Goal: Information Seeking & Learning: Check status

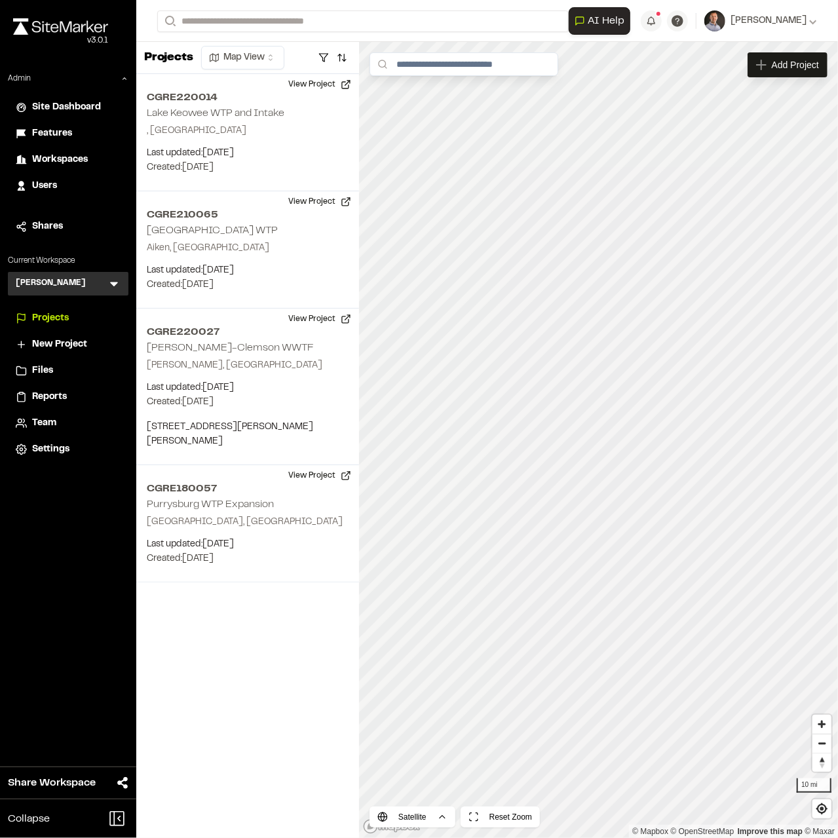
click at [111, 288] on icon at bounding box center [113, 283] width 13 height 13
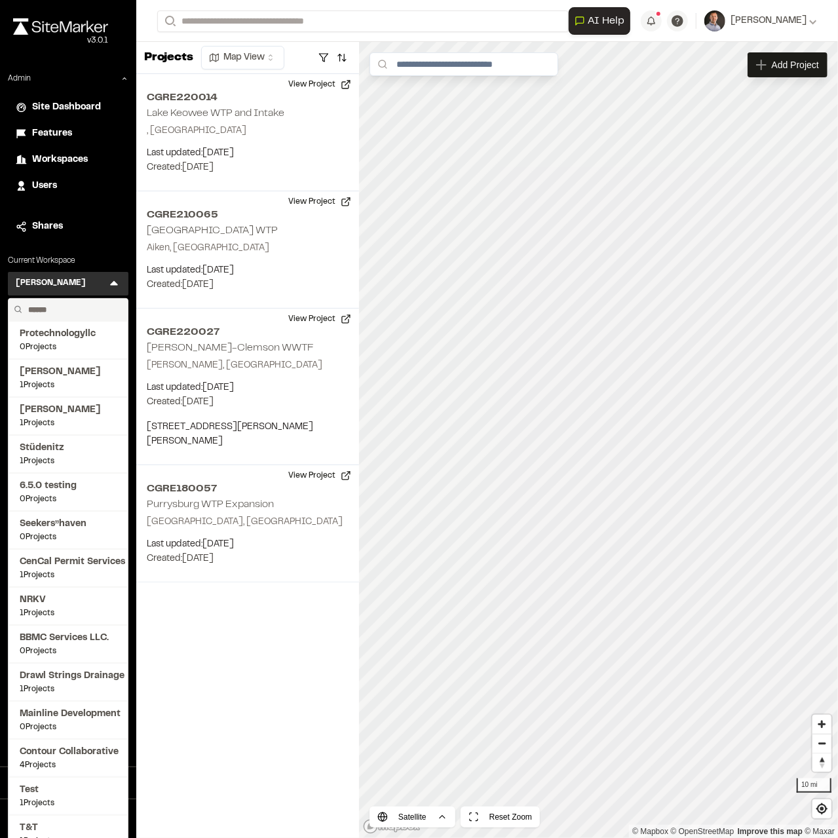
drag, startPoint x: 56, startPoint y: 318, endPoint x: 56, endPoint y: 309, distance: 9.2
click at [56, 310] on input "text" at bounding box center [73, 310] width 100 height 22
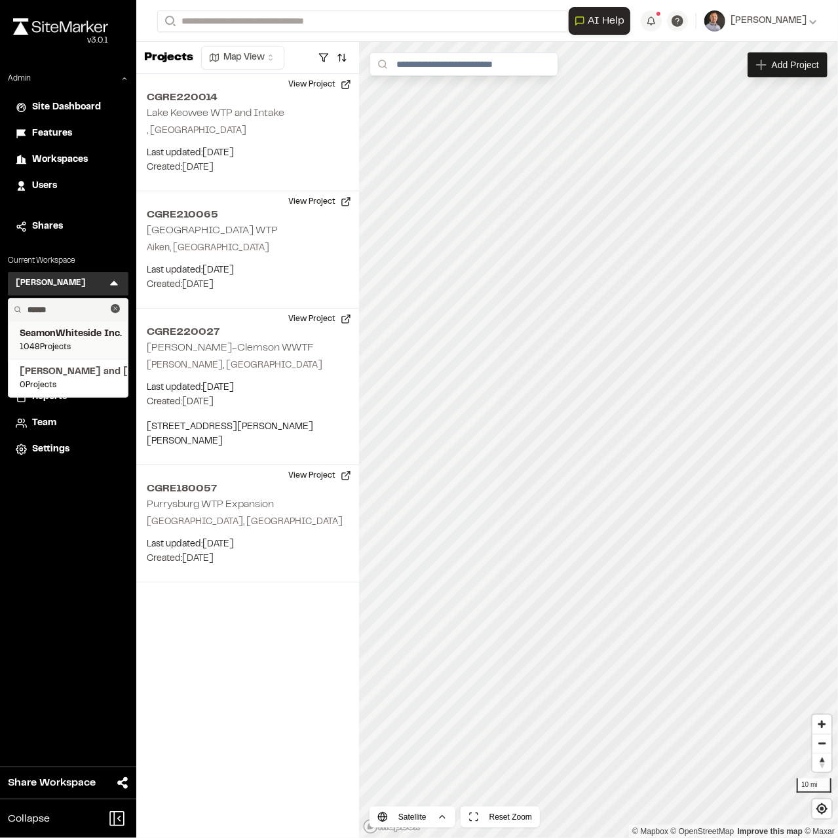
type input "******"
click at [75, 330] on span "SeamonWhiteside Inc." at bounding box center [68, 334] width 97 height 14
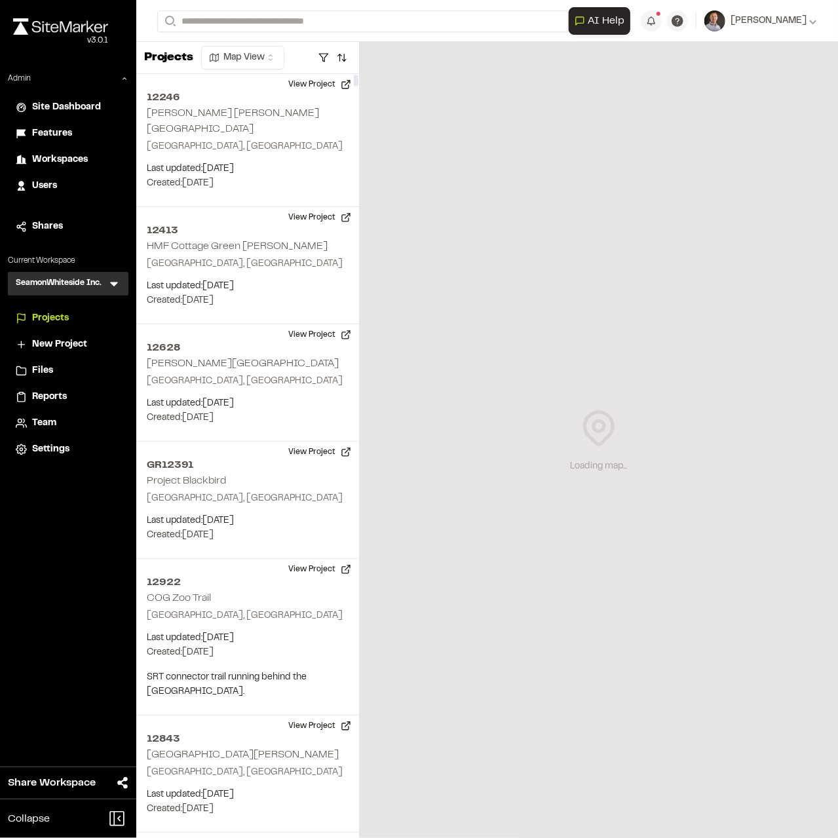
click at [47, 396] on span "Reports" at bounding box center [49, 397] width 35 height 14
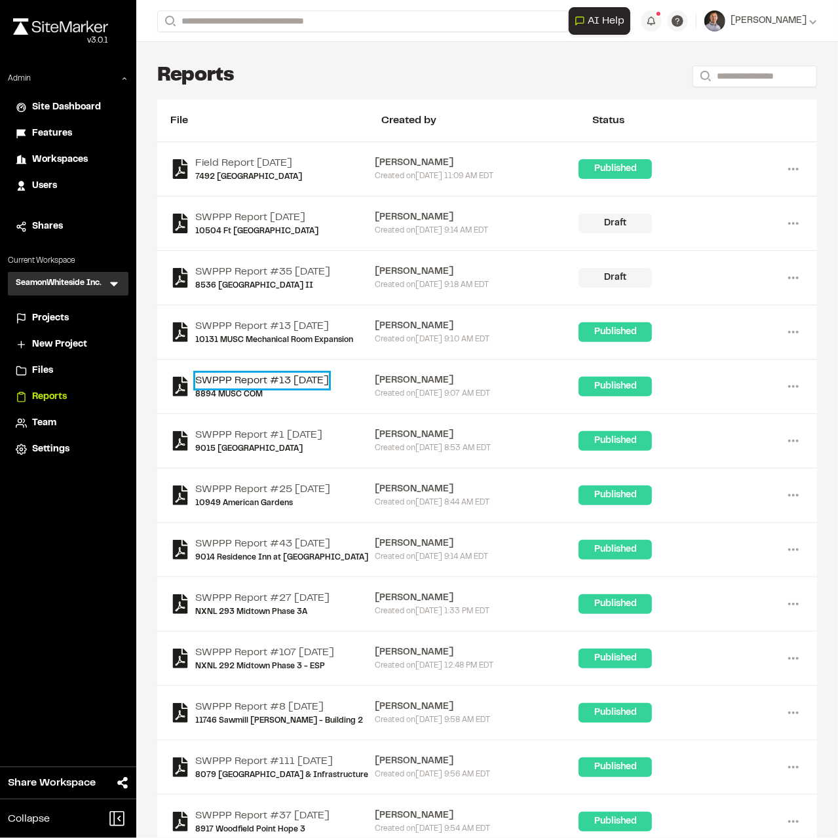
click at [283, 382] on link "SWPPP Report #13 [DATE]" at bounding box center [262, 381] width 134 height 16
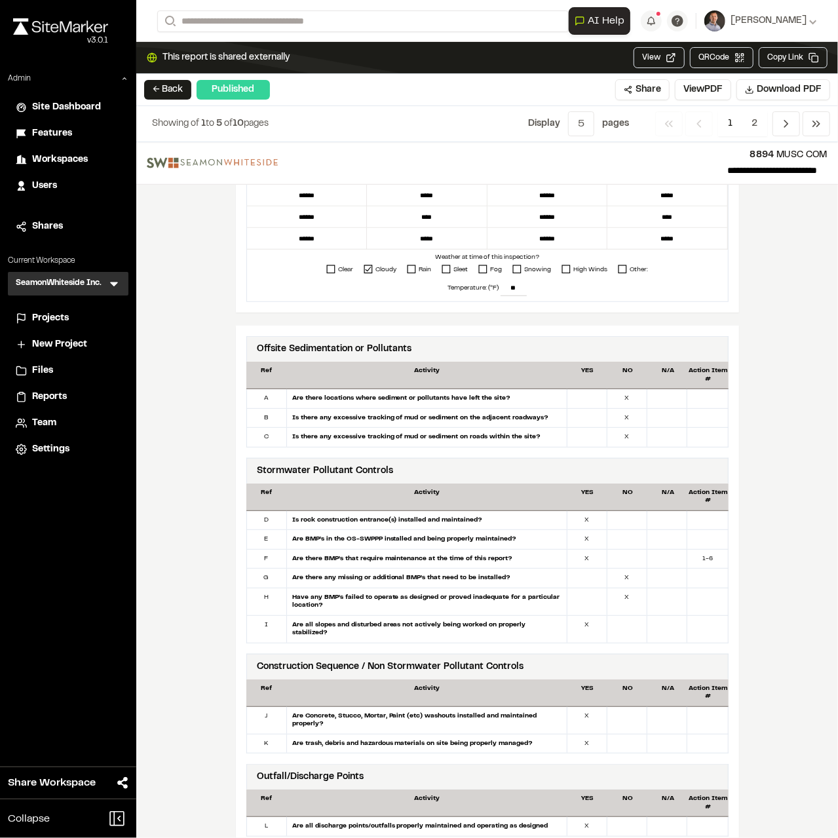
scroll to position [296, 0]
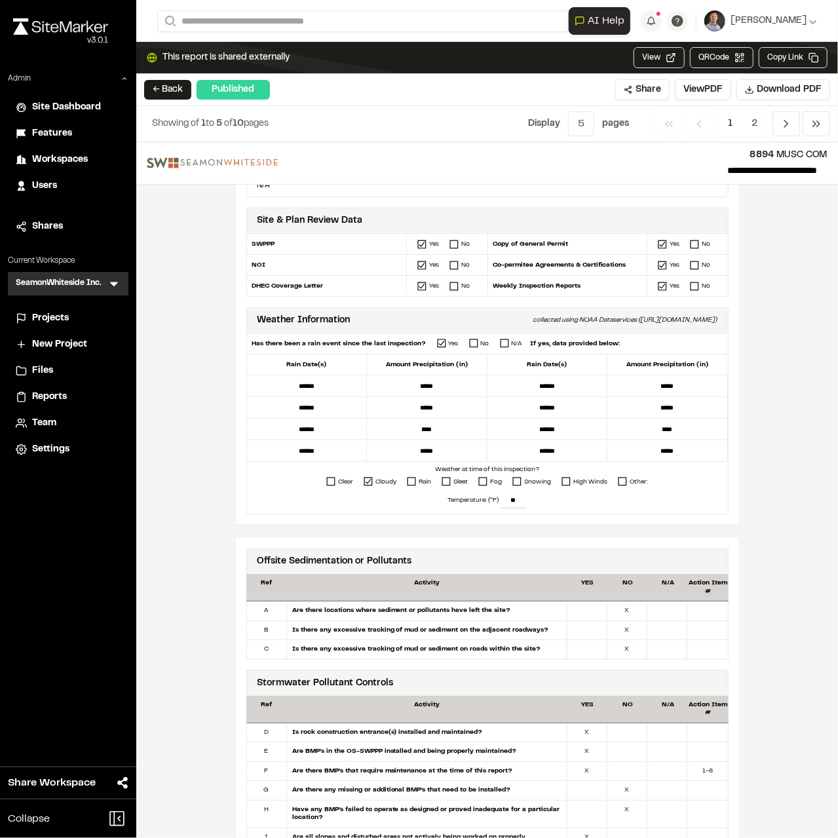
click at [58, 393] on span "Reports" at bounding box center [49, 397] width 35 height 14
